Goal: Task Accomplishment & Management: Complete application form

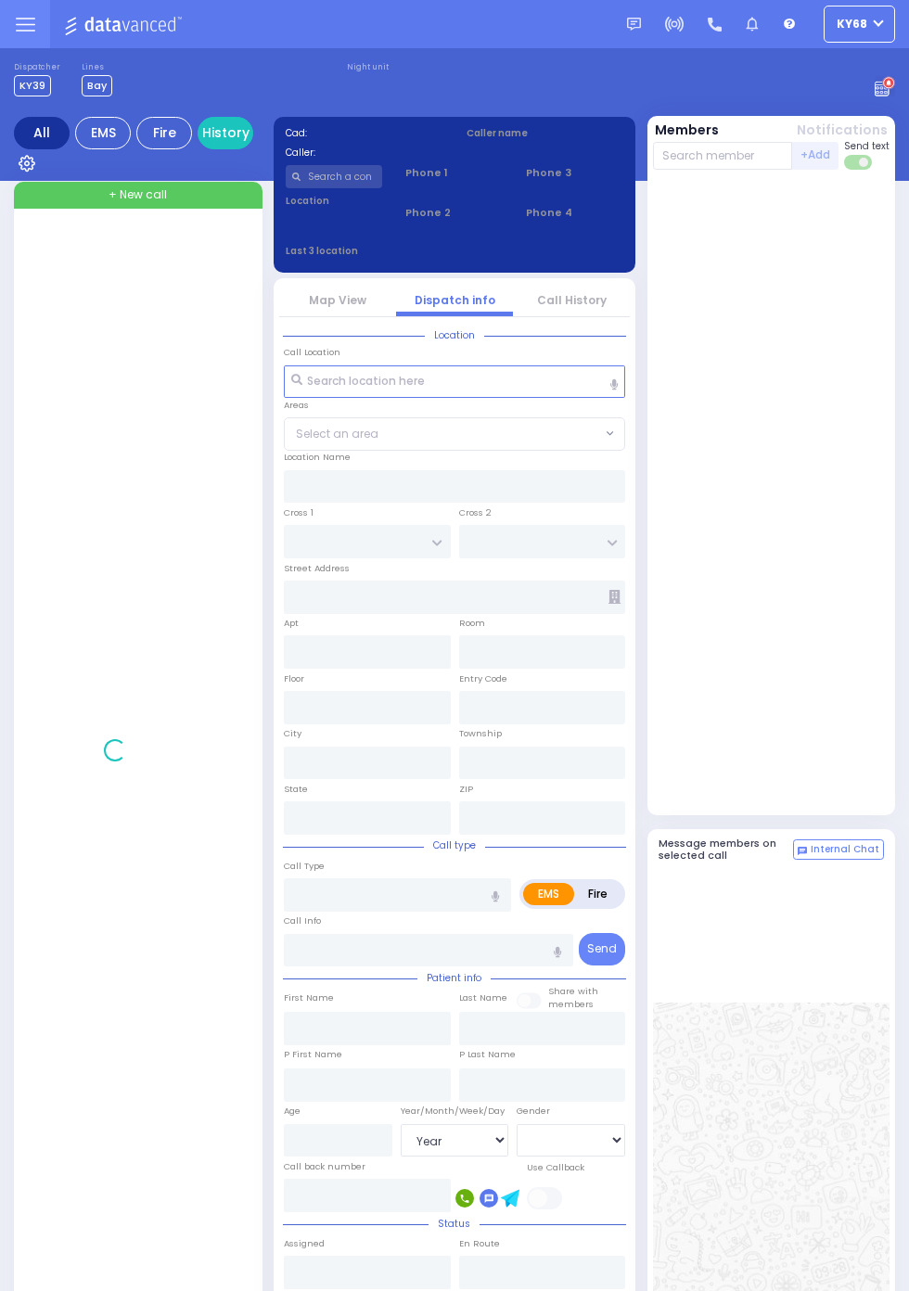
select select "Year"
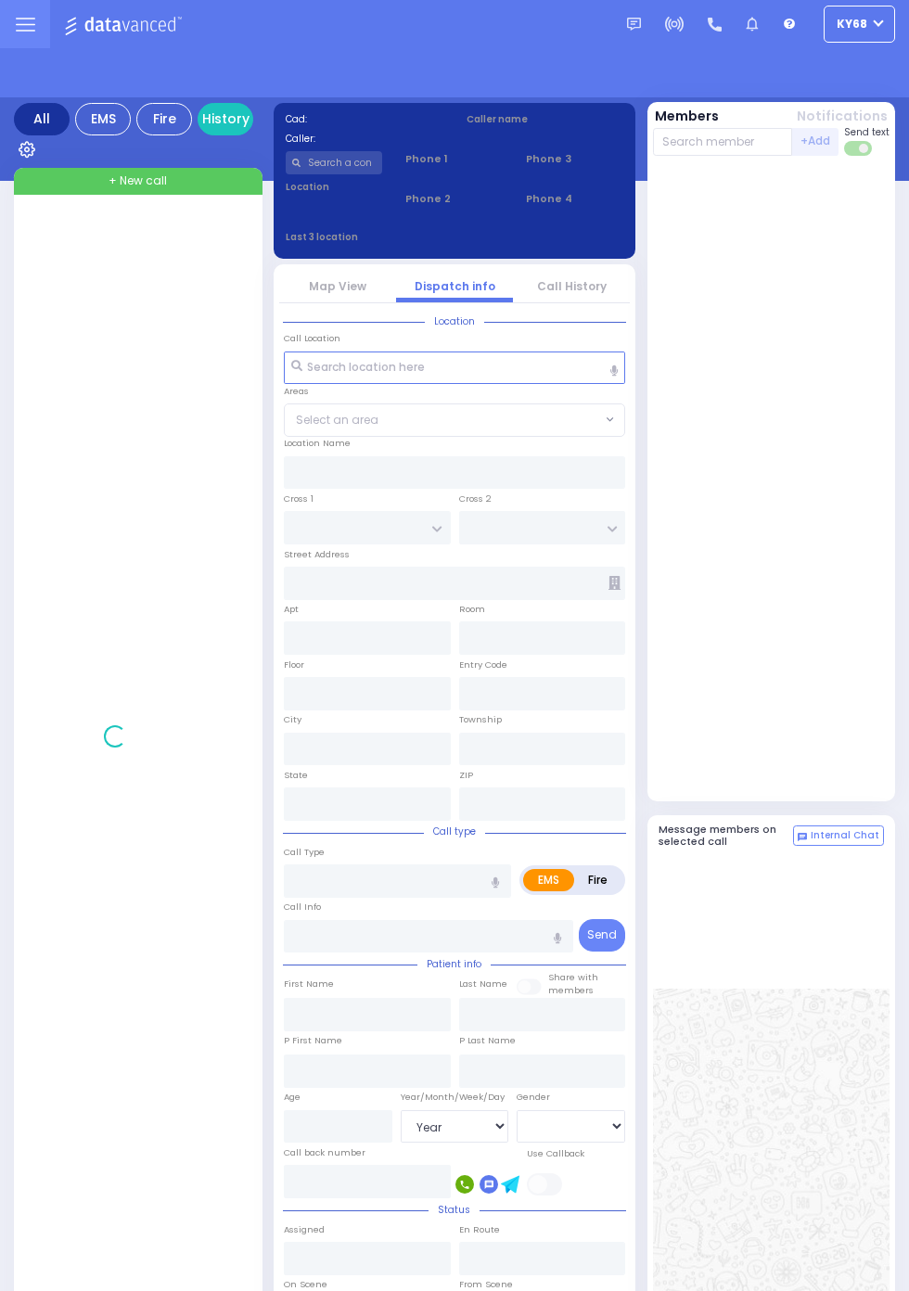
select select "Year"
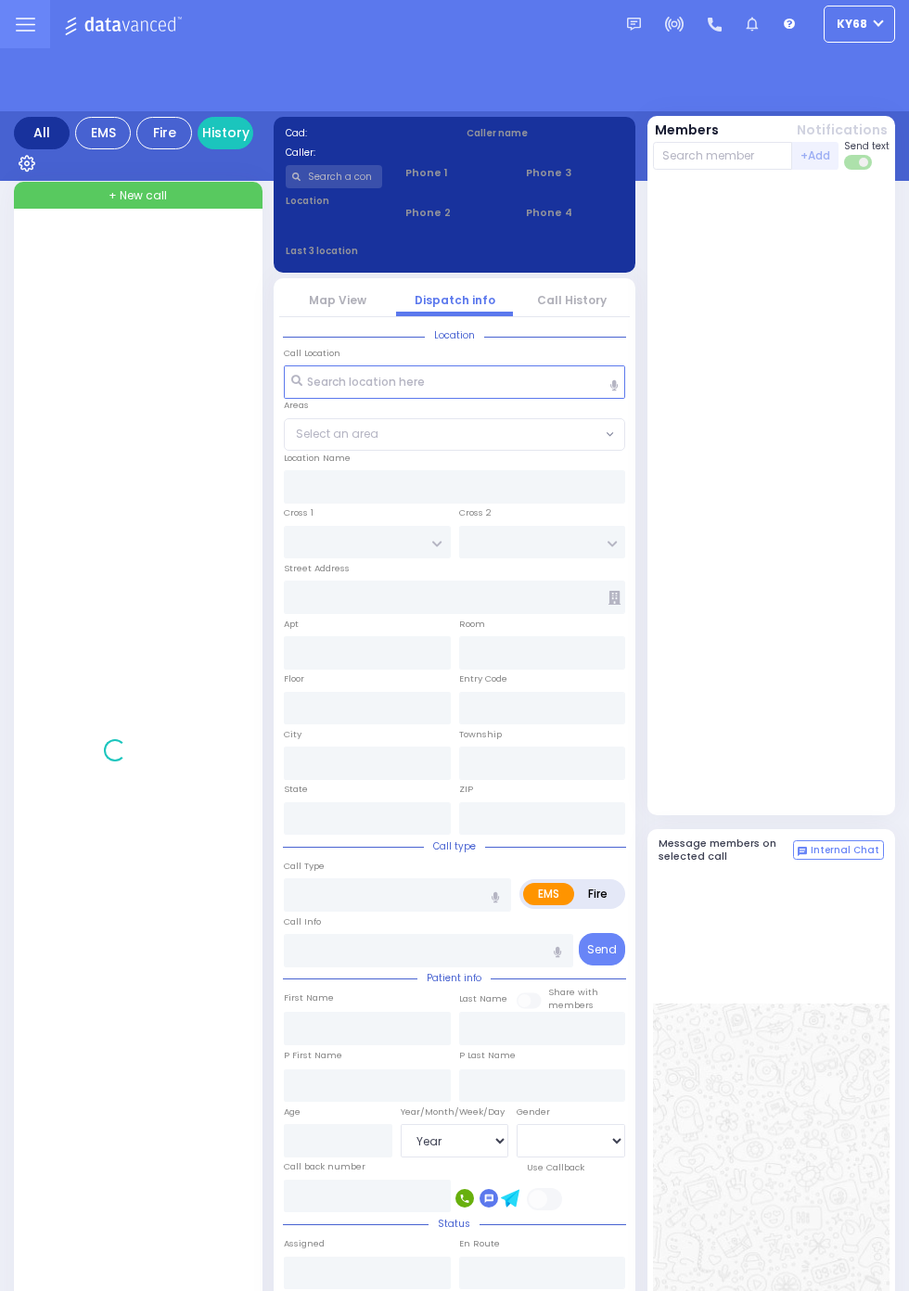
select select "Year"
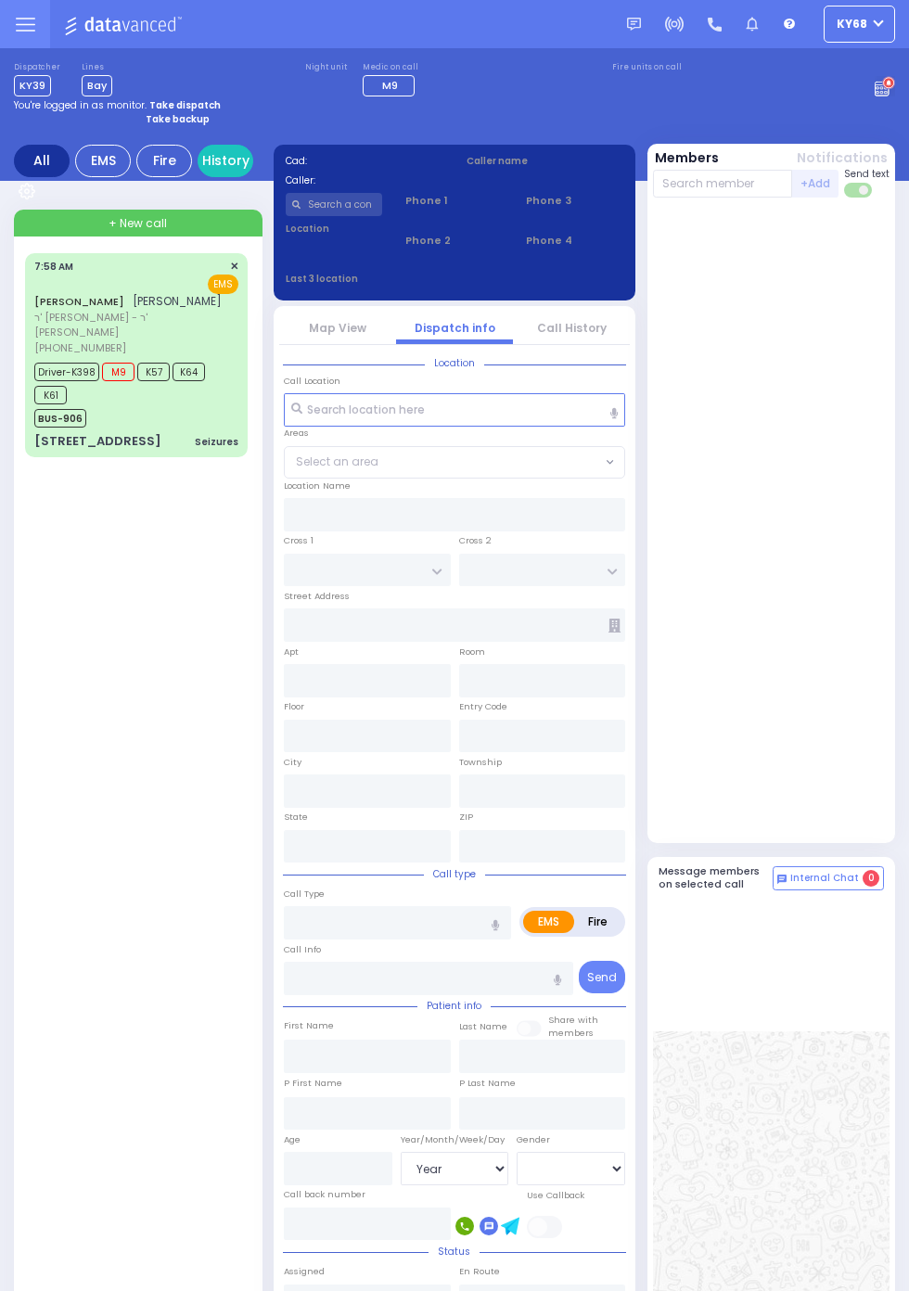
click at [883, 92] on rect at bounding box center [882, 93] width 2 height 2
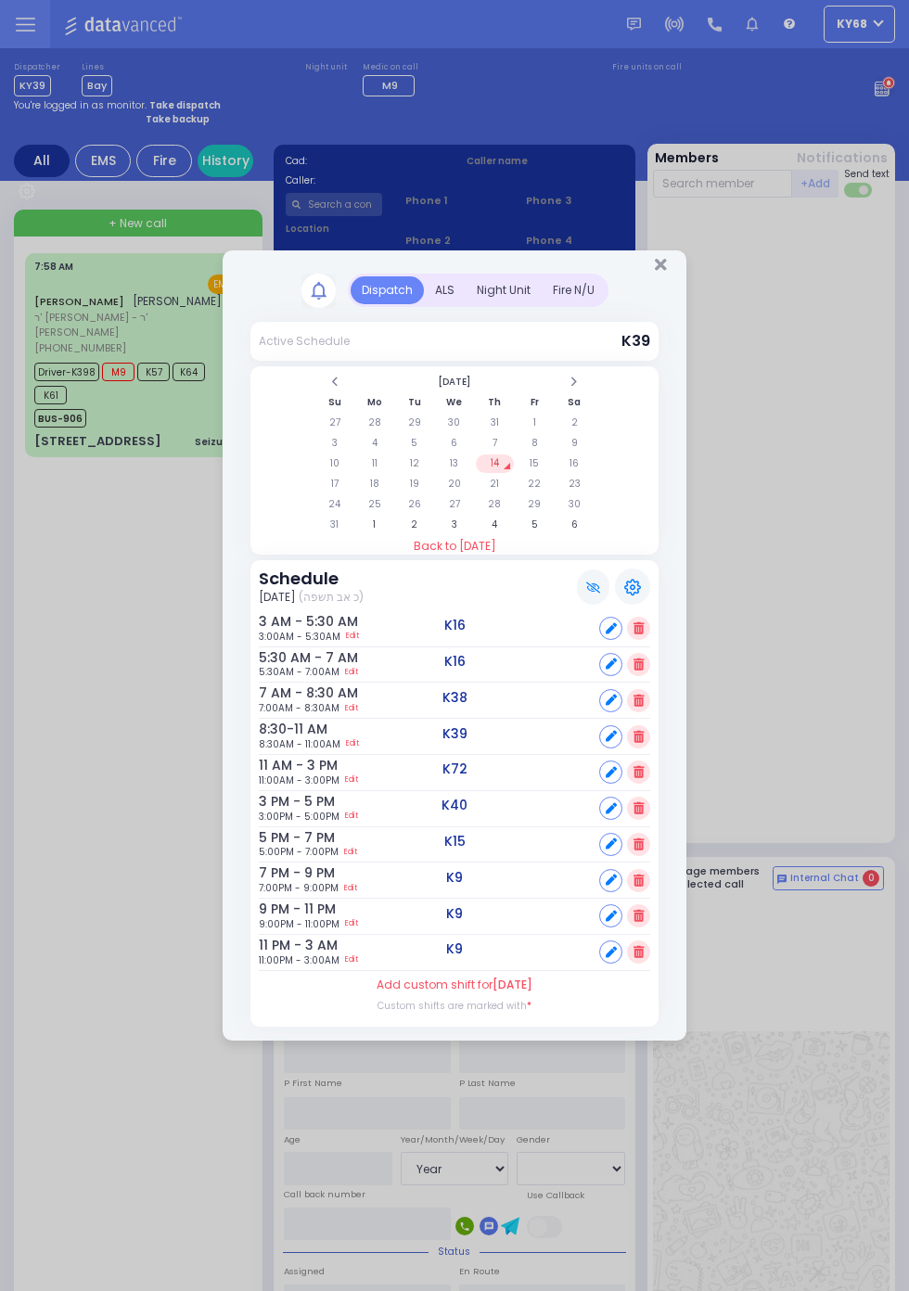
click at [442, 288] on div "ALS" at bounding box center [445, 290] width 42 height 28
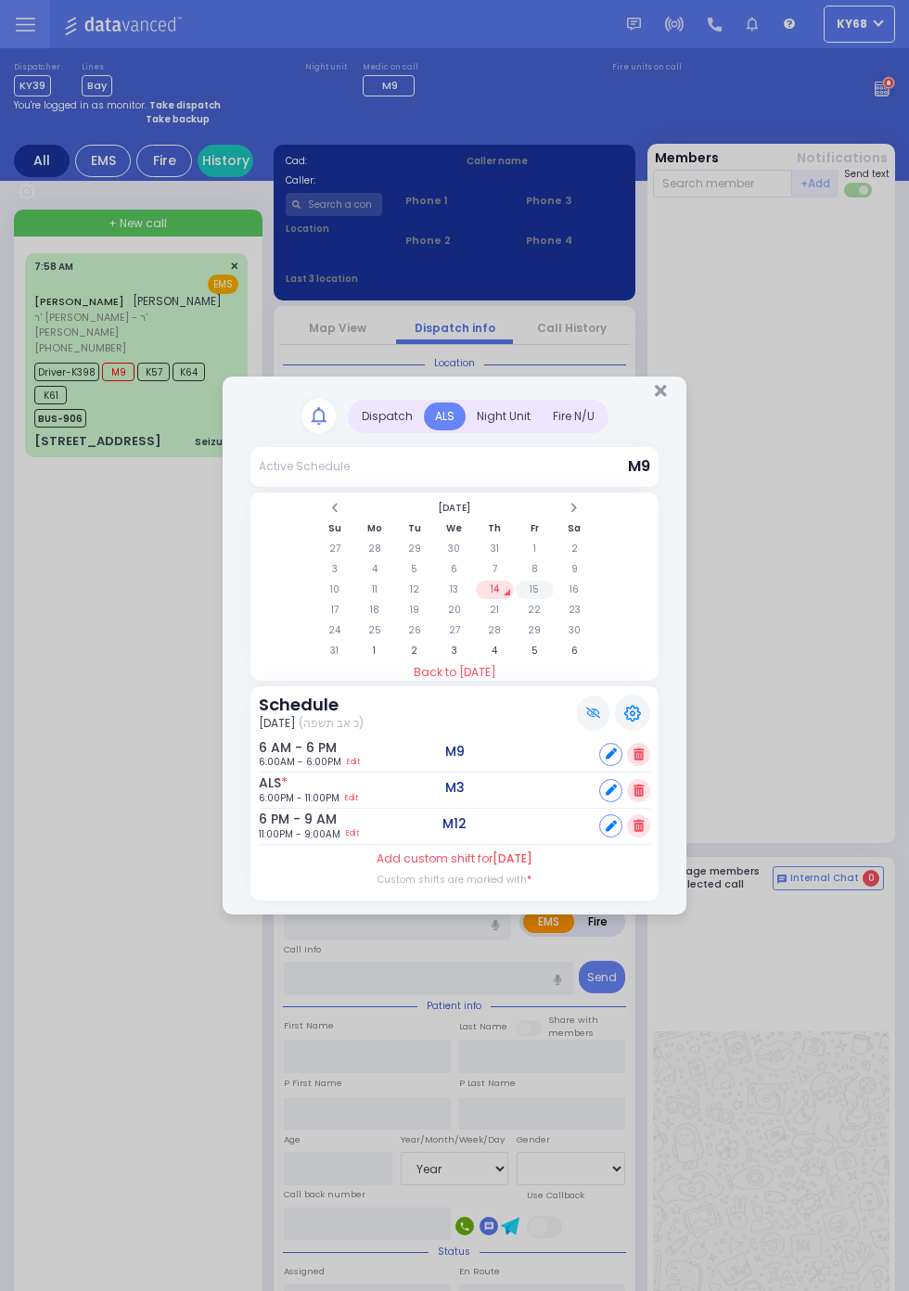
click at [554, 599] on td "15" at bounding box center [535, 590] width 38 height 19
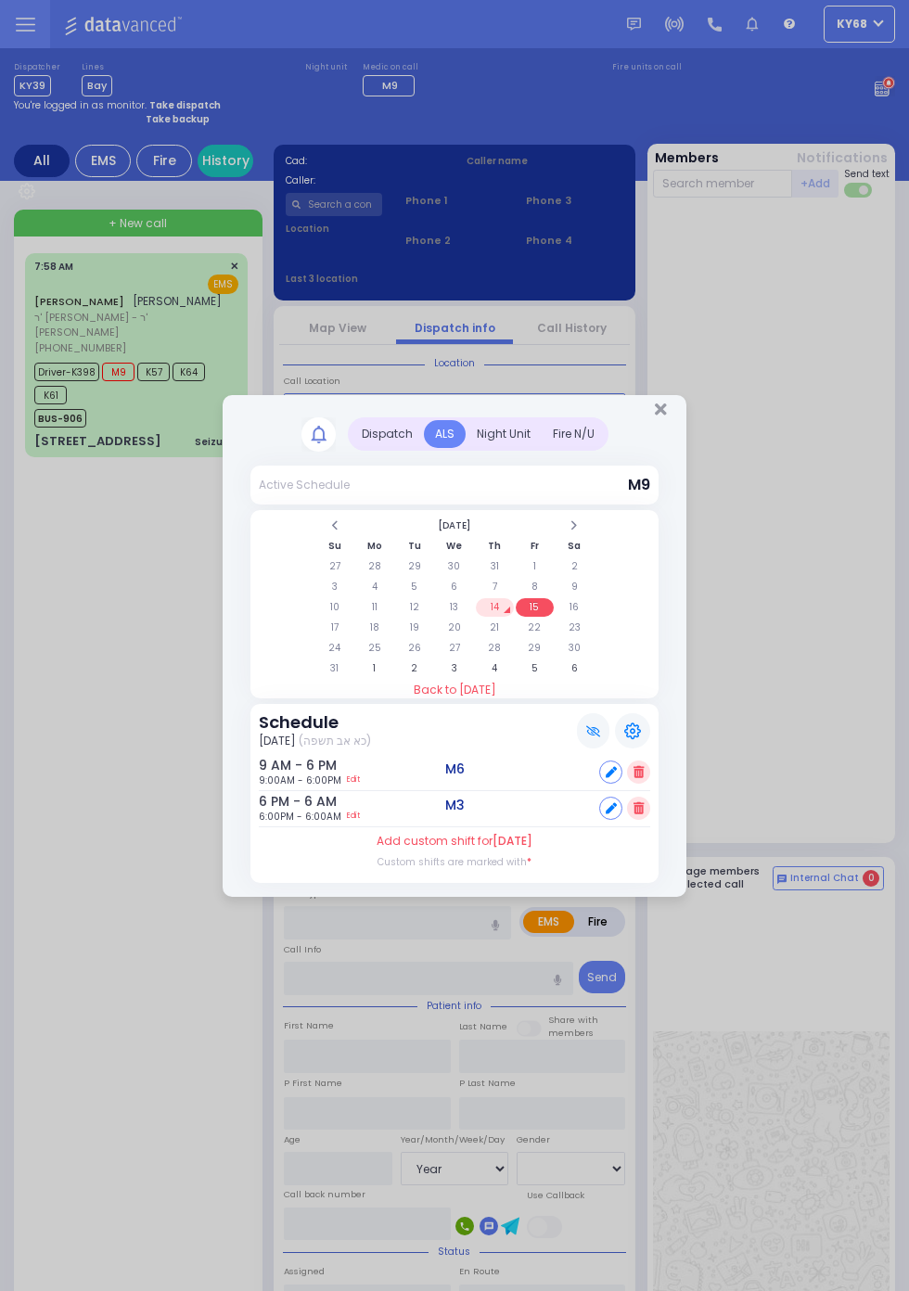
click at [494, 611] on td "14" at bounding box center [495, 607] width 38 height 19
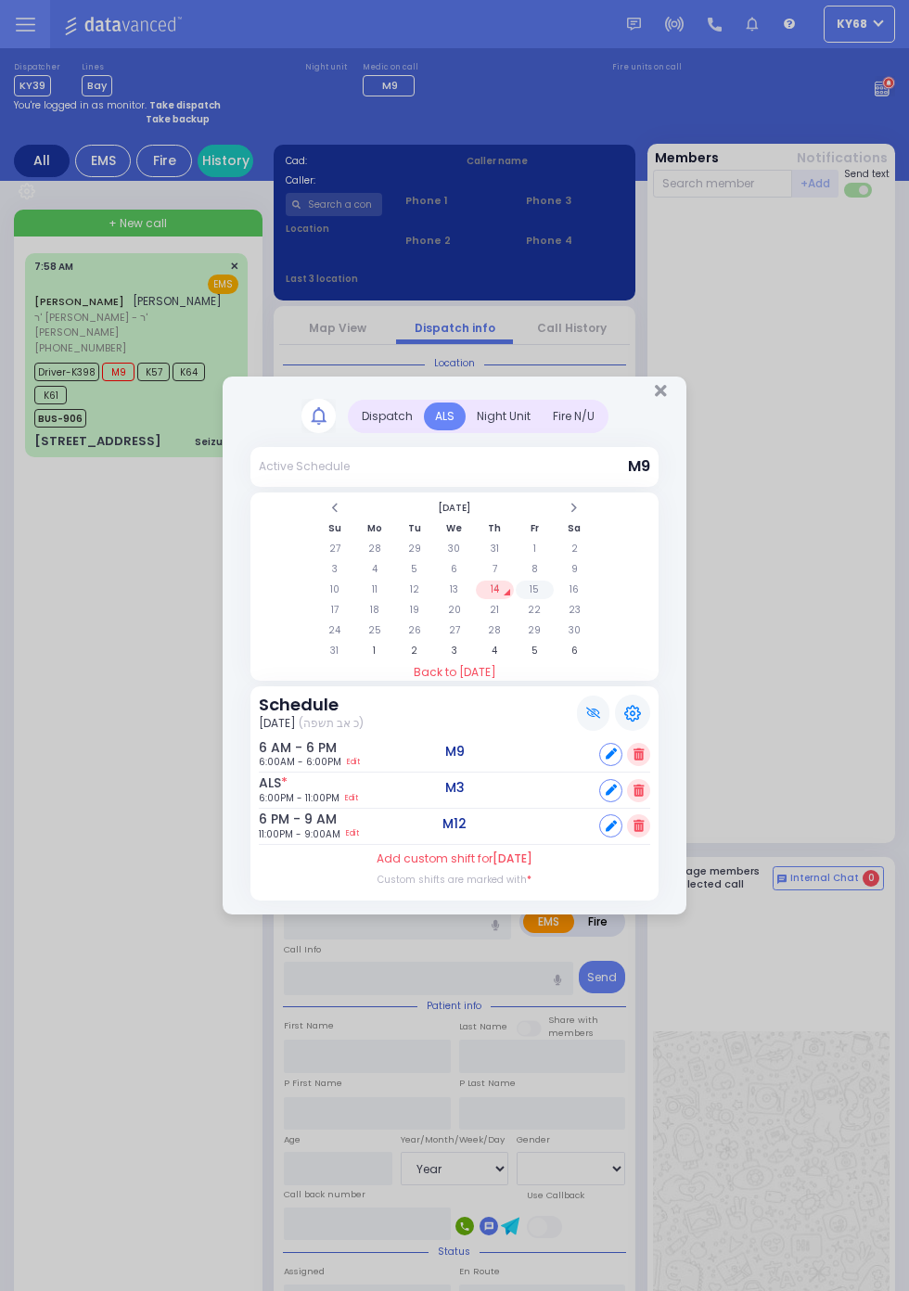
click at [554, 599] on td "15" at bounding box center [535, 590] width 38 height 19
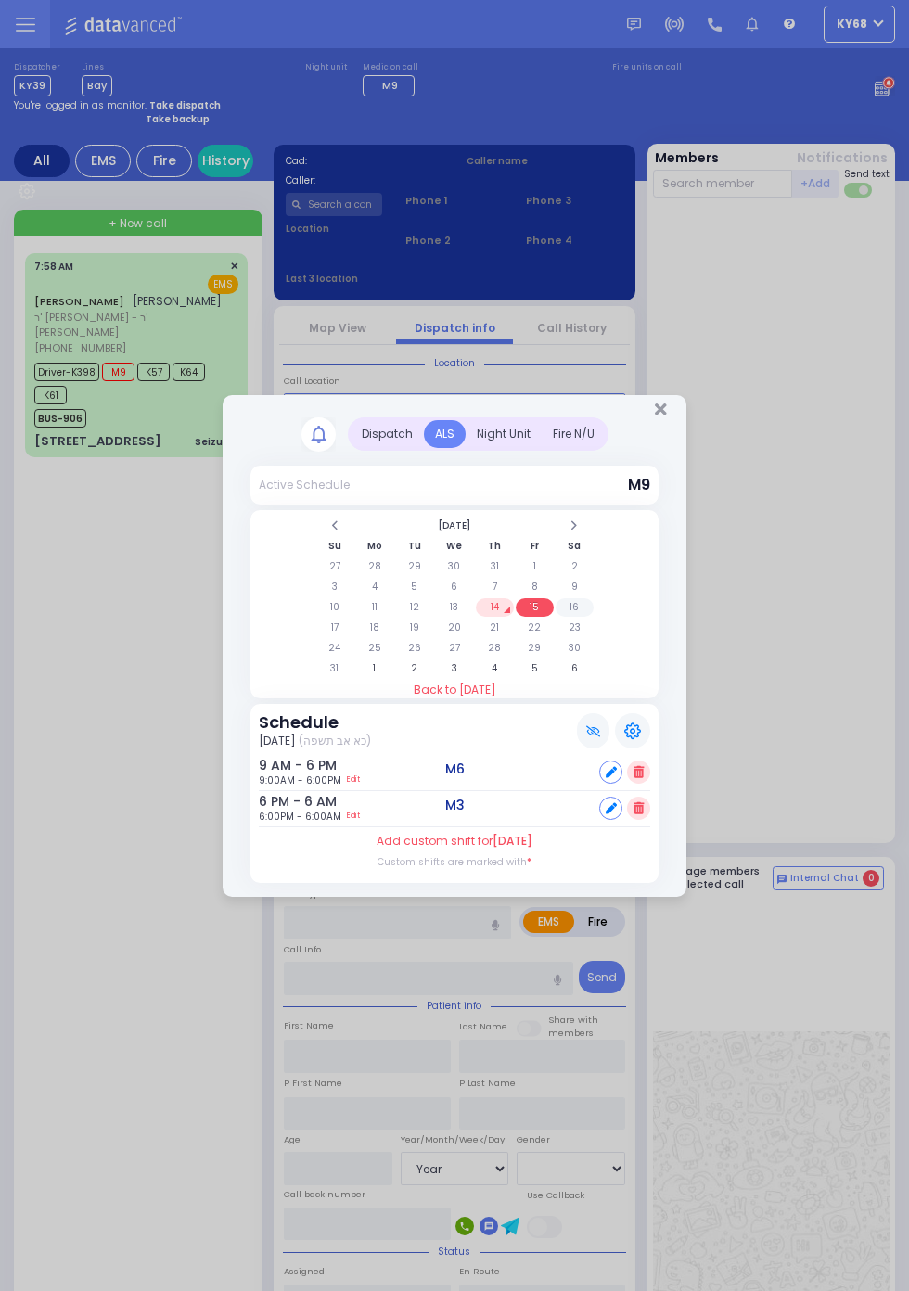
click at [594, 617] on td "16" at bounding box center [575, 607] width 38 height 19
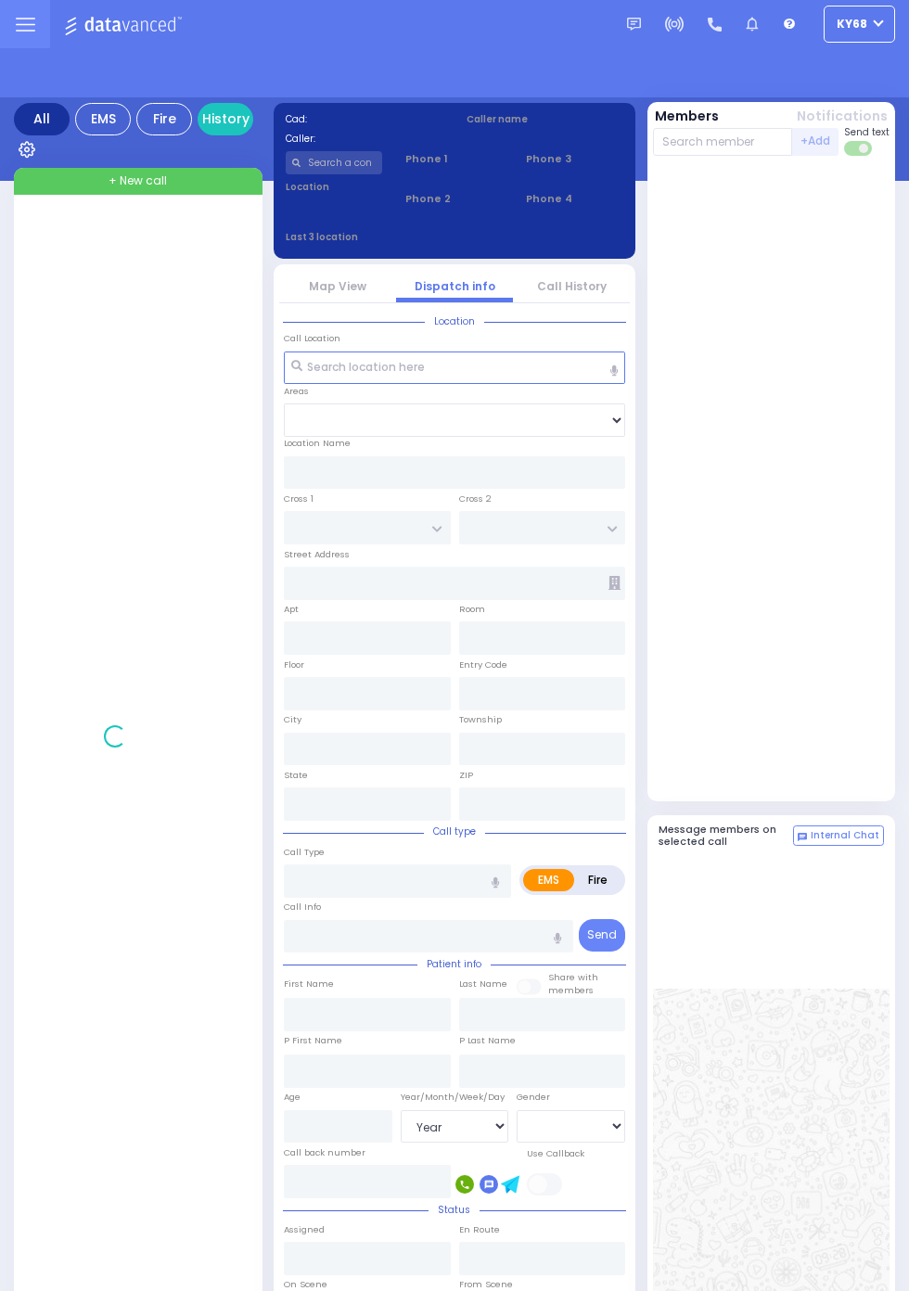
select select "Year"
